Goal: Obtain resource: Download file/media

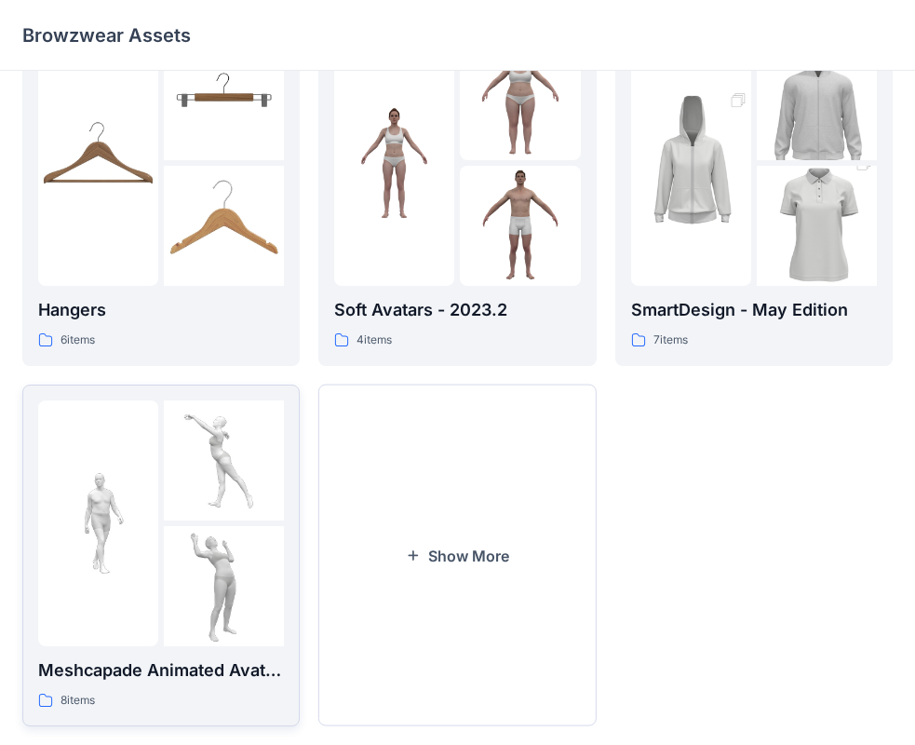
scroll to position [463, 0]
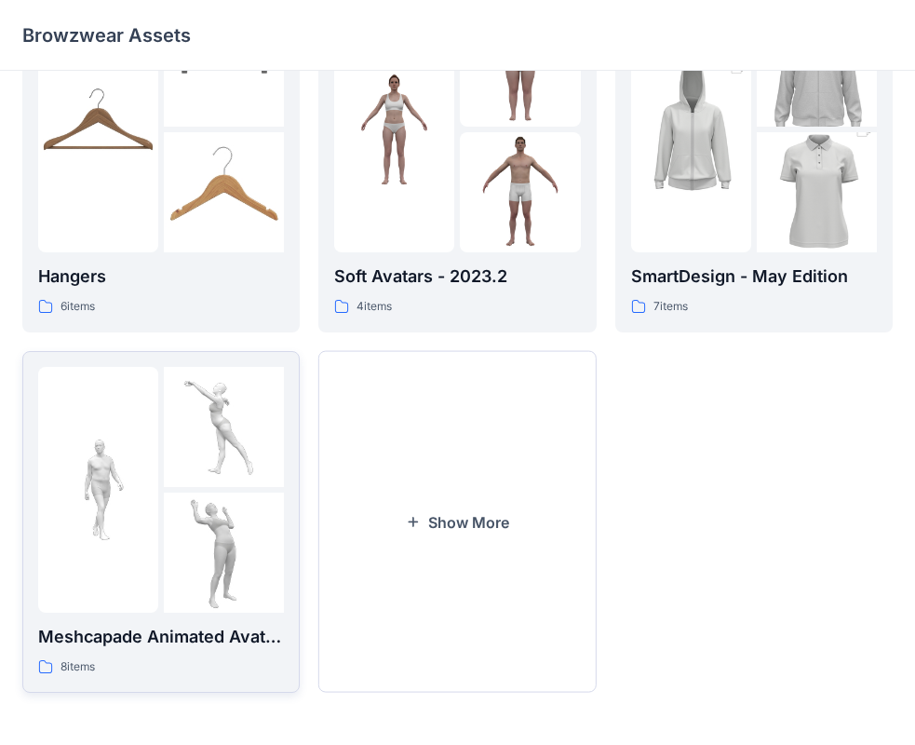
click at [220, 511] on img at bounding box center [224, 553] width 120 height 120
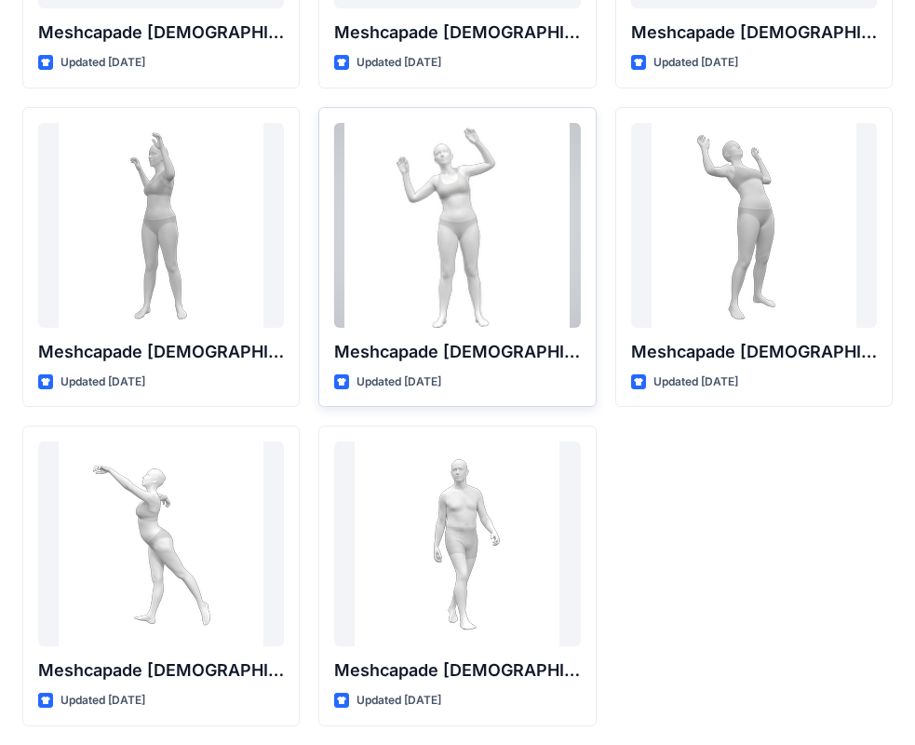
scroll to position [309, 0]
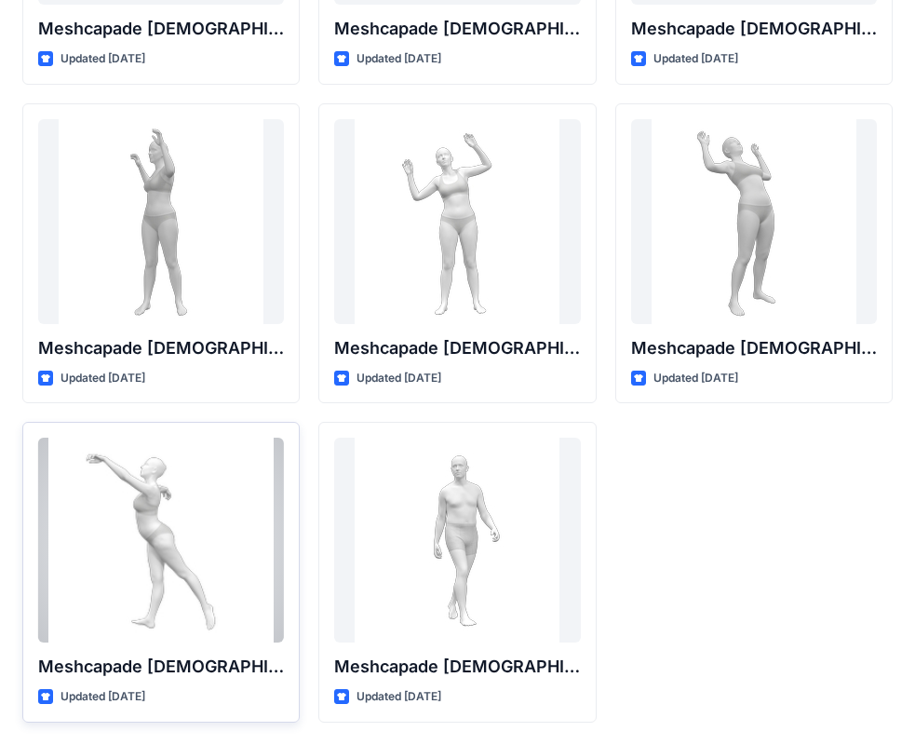
click at [155, 513] on div at bounding box center [161, 540] width 246 height 205
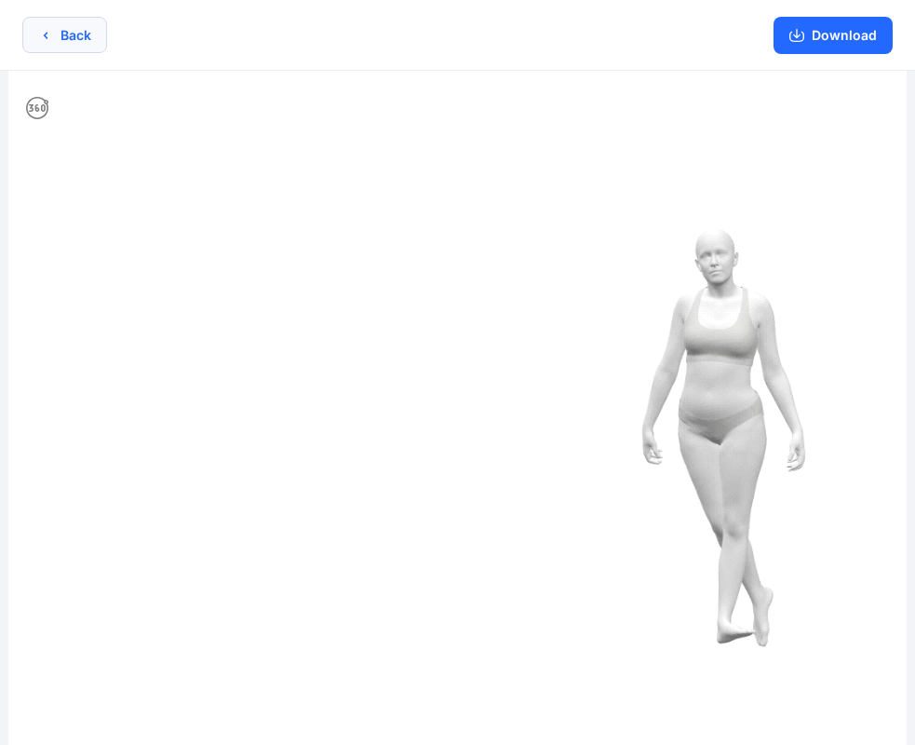
click at [55, 33] on button "Back" at bounding box center [64, 35] width 85 height 36
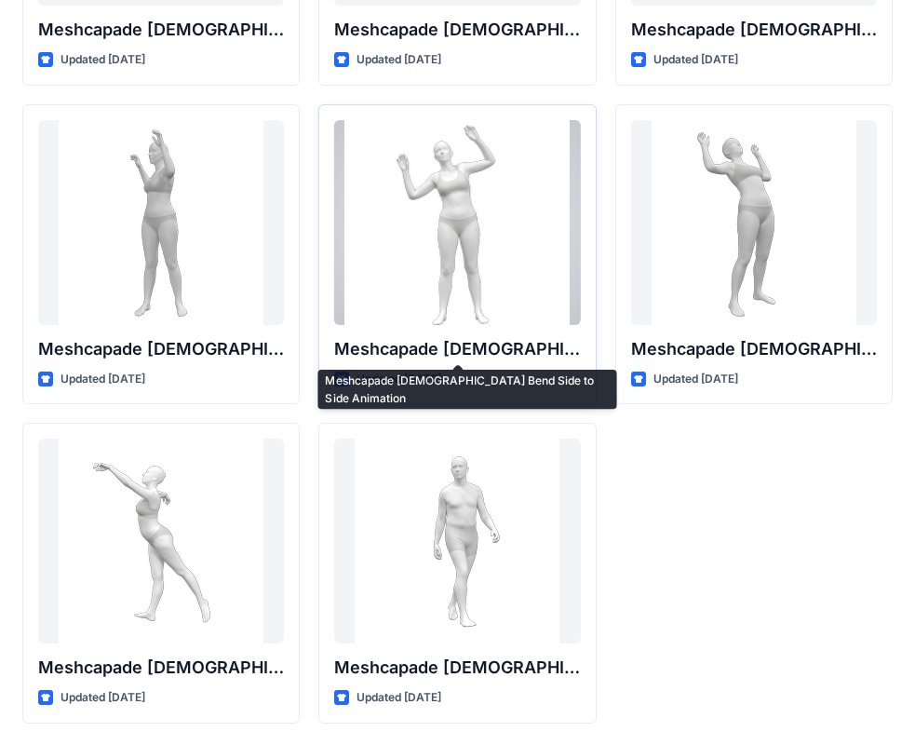
scroll to position [309, 0]
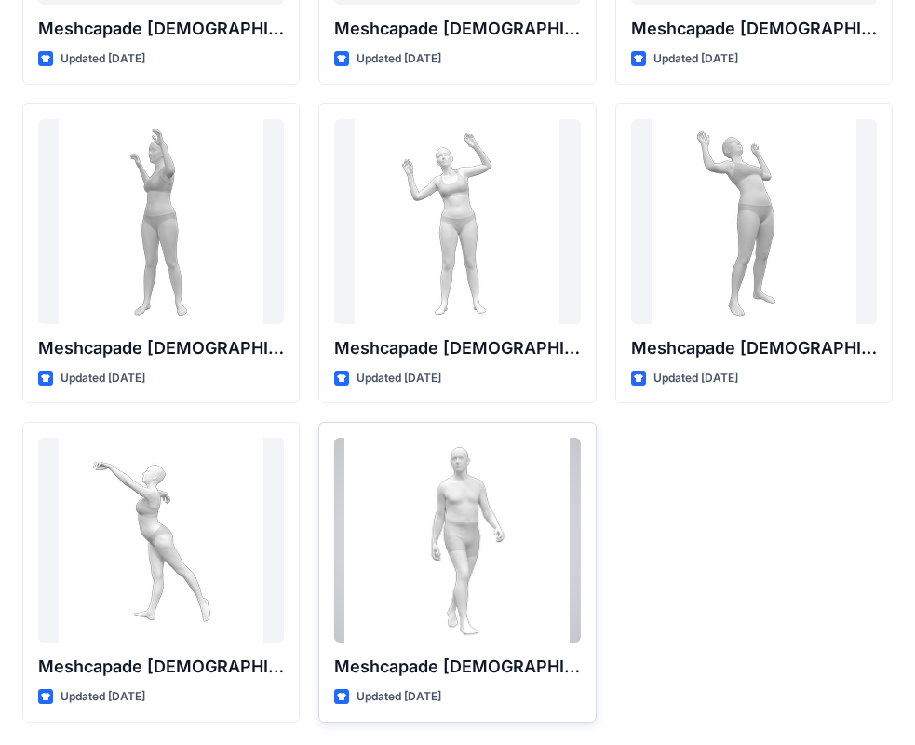
click at [470, 539] on div at bounding box center [457, 540] width 246 height 205
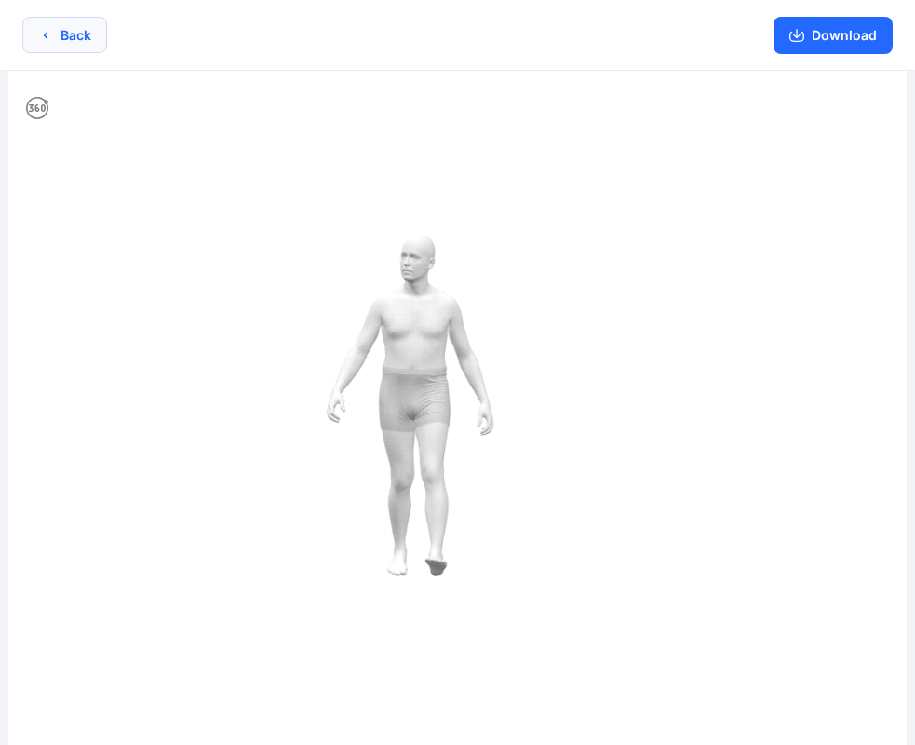
click at [40, 36] on icon "button" at bounding box center [45, 35] width 15 height 15
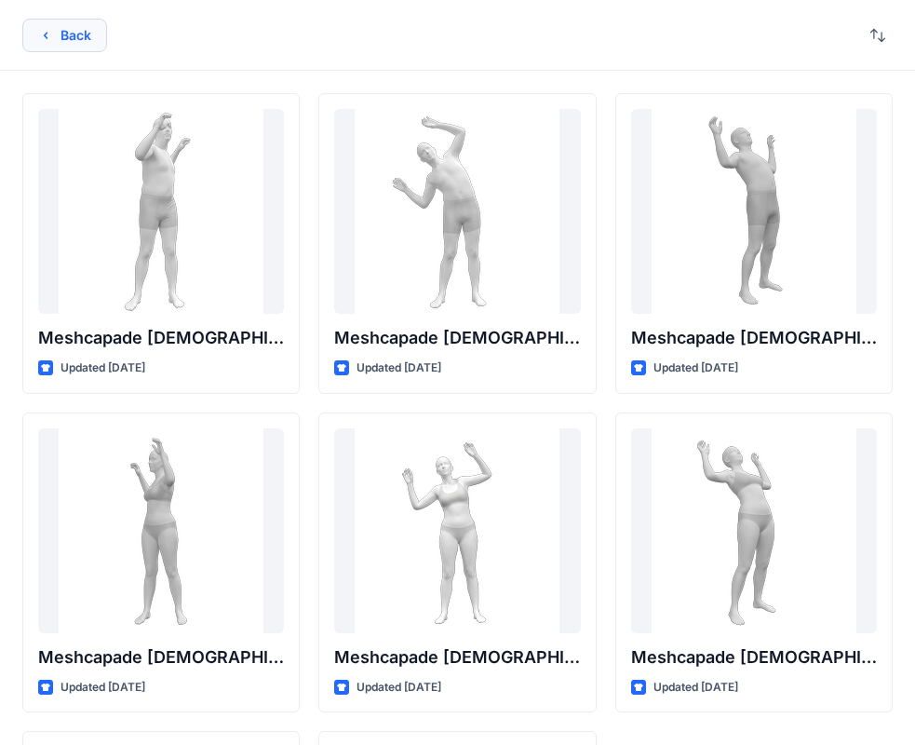
click at [38, 40] on icon "button" at bounding box center [45, 35] width 15 height 15
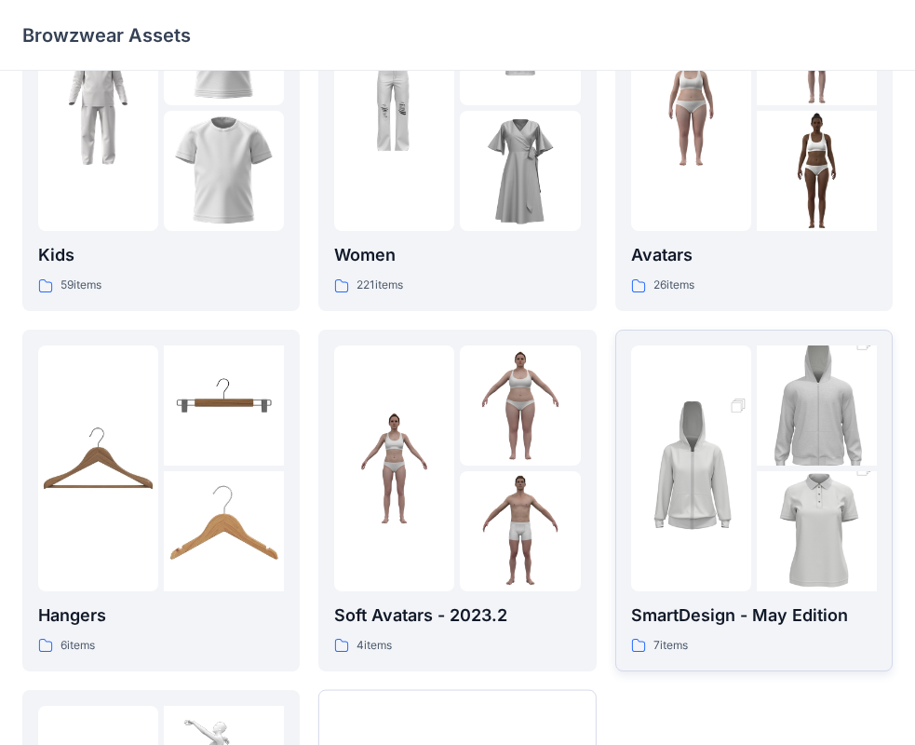
scroll to position [90, 0]
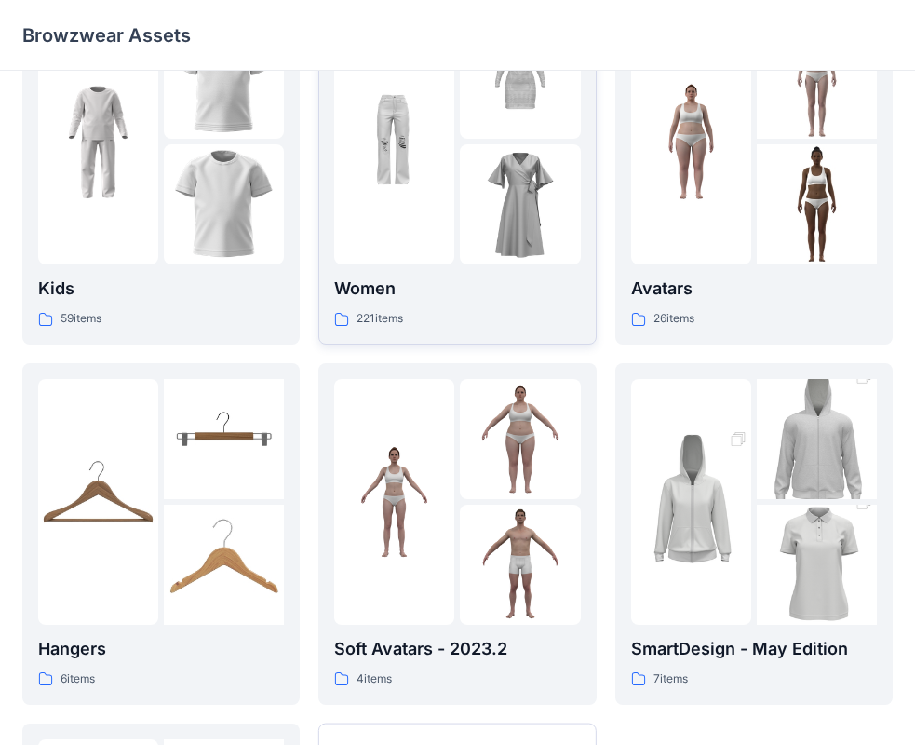
click at [481, 216] on img at bounding box center [520, 204] width 120 height 120
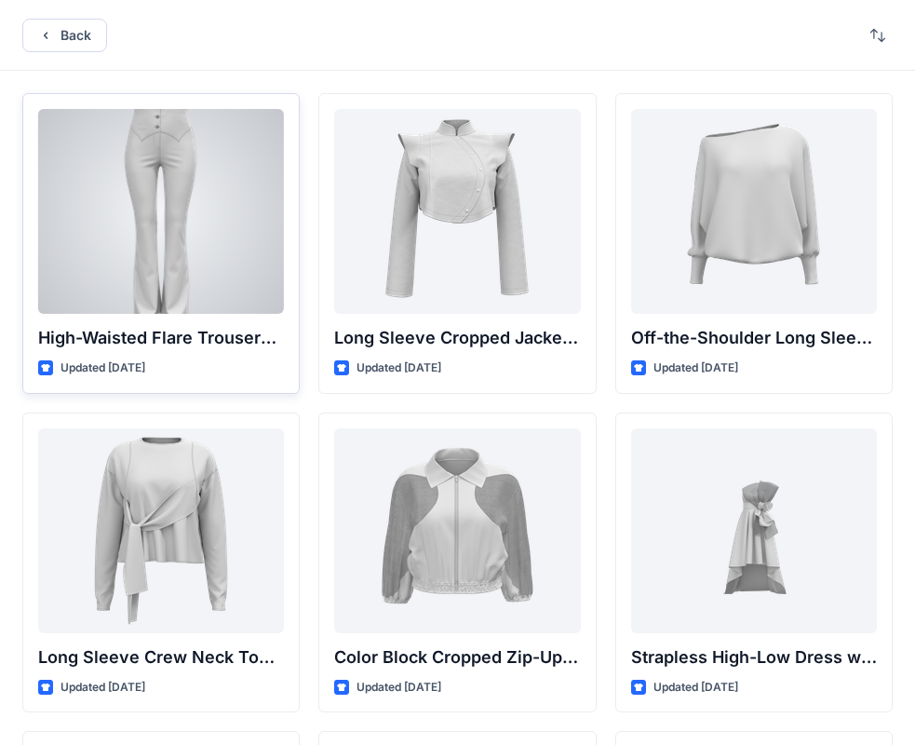
click at [213, 185] on div at bounding box center [161, 211] width 246 height 205
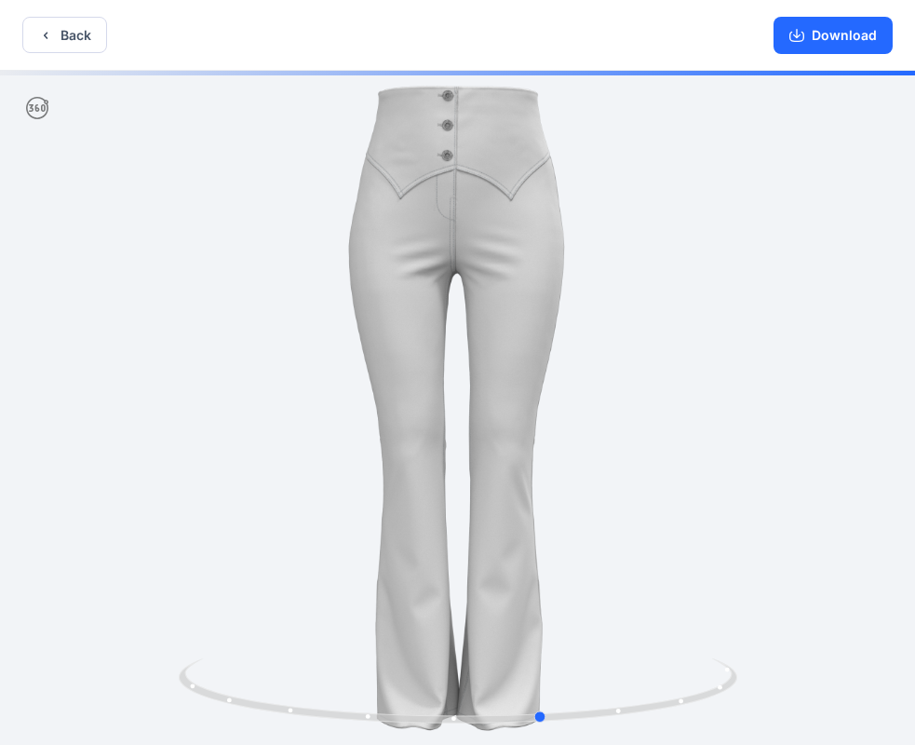
drag, startPoint x: 629, startPoint y: 706, endPoint x: 156, endPoint y: 550, distance: 497.9
click at [156, 550] on div at bounding box center [457, 410] width 915 height 678
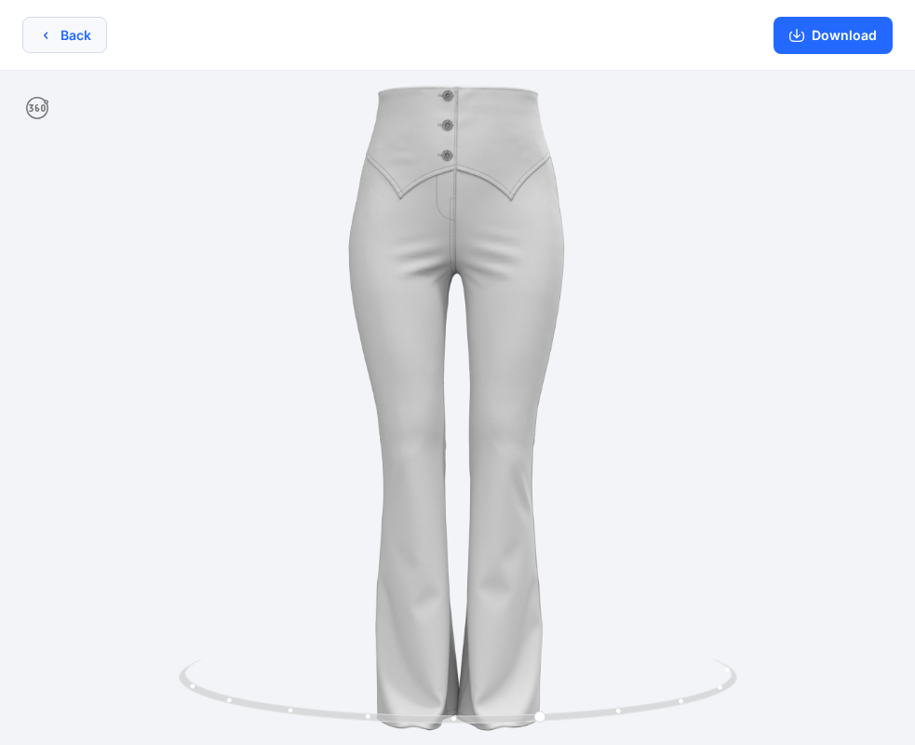
click at [42, 35] on icon "button" at bounding box center [45, 35] width 15 height 15
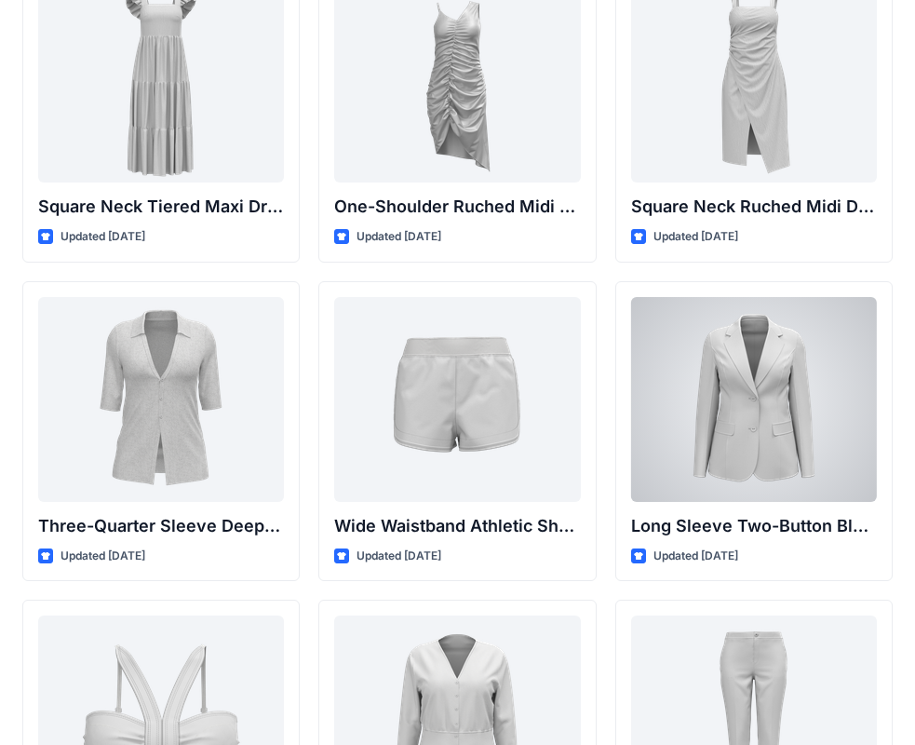
scroll to position [1439, 0]
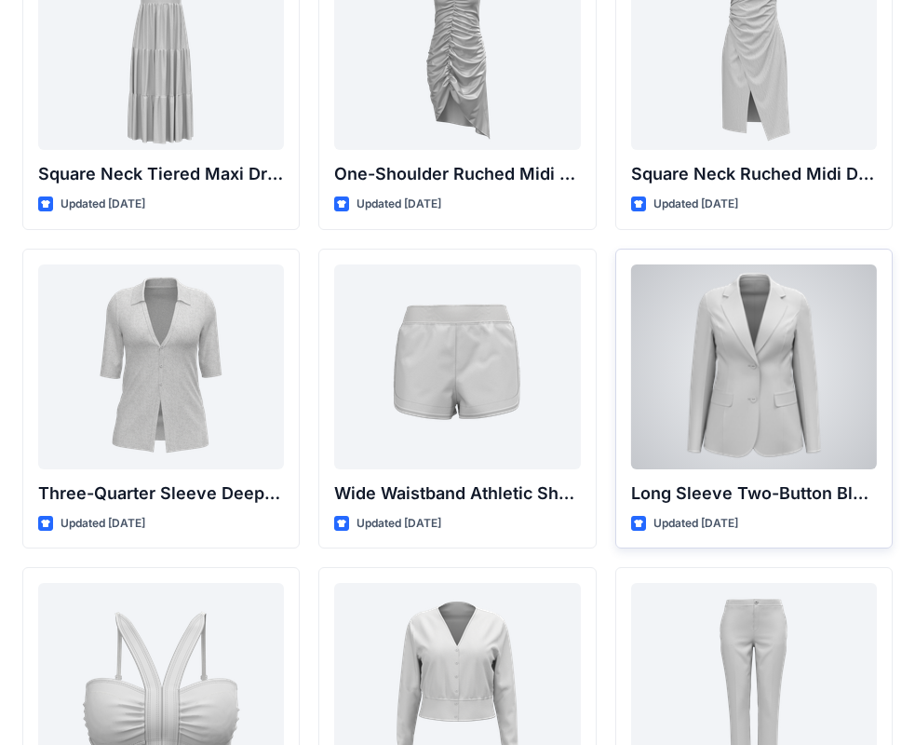
click at [757, 341] on div at bounding box center [754, 366] width 246 height 205
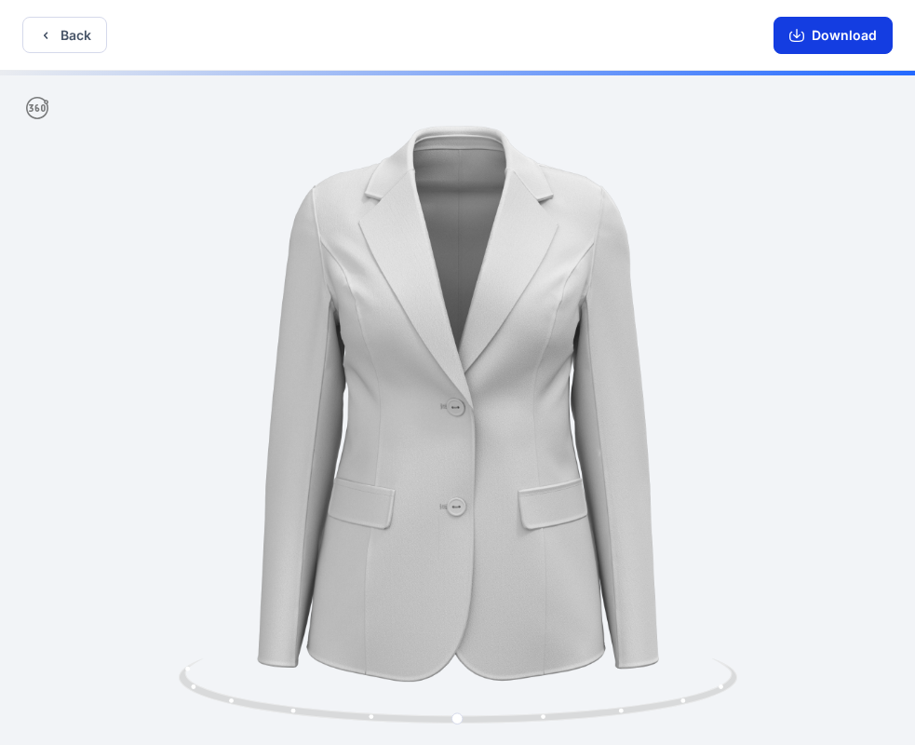
click at [834, 40] on button "Download" at bounding box center [833, 35] width 119 height 37
click at [858, 36] on button "Download" at bounding box center [833, 35] width 119 height 37
click at [797, 28] on icon "button" at bounding box center [797, 35] width 15 height 15
drag, startPoint x: 549, startPoint y: 714, endPoint x: 572, endPoint y: 711, distance: 22.5
click at [572, 711] on icon at bounding box center [460, 693] width 563 height 70
